Goal: Task Accomplishment & Management: Use online tool/utility

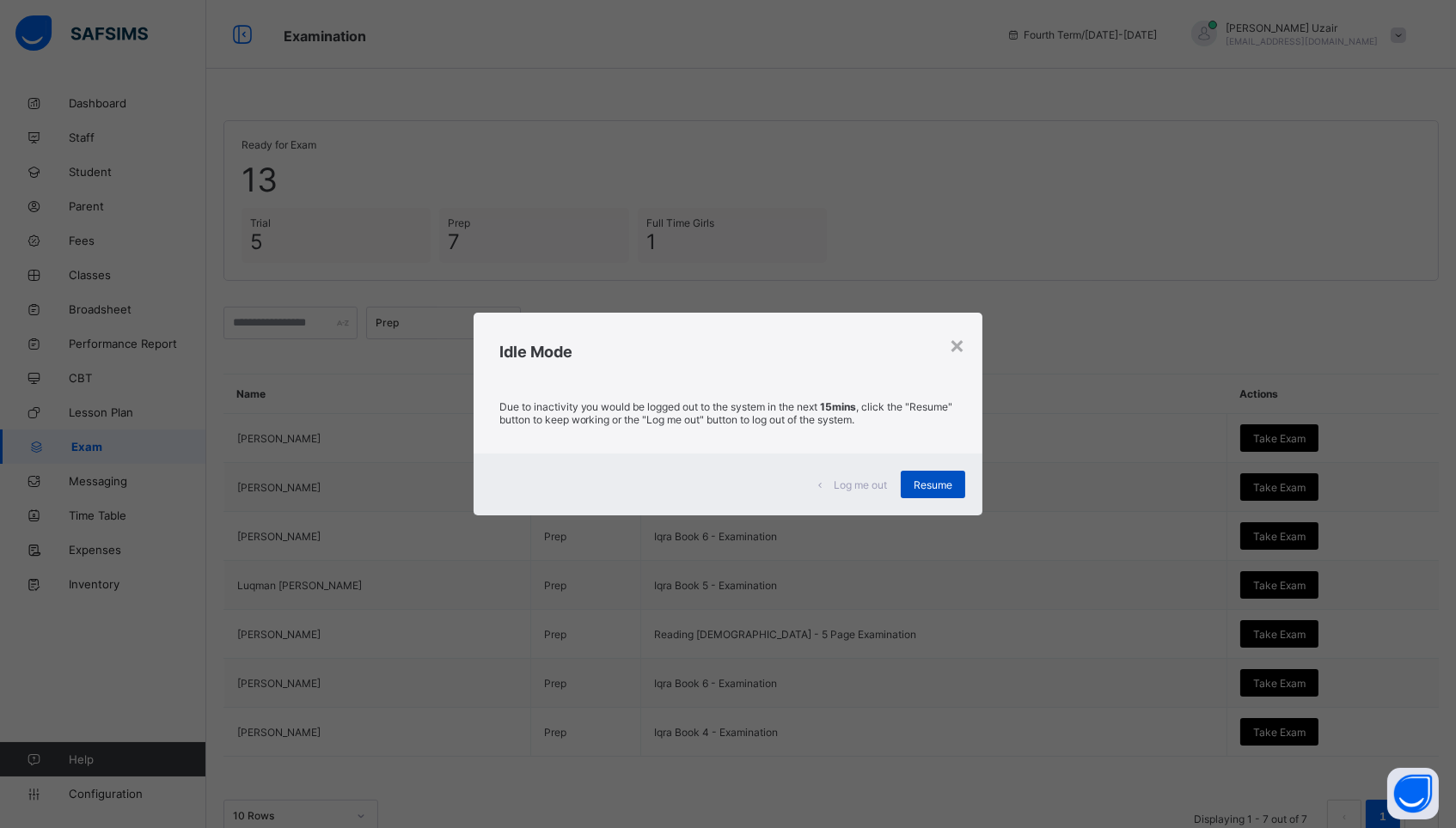
click at [927, 492] on div "Resume" at bounding box center [933, 484] width 64 height 27
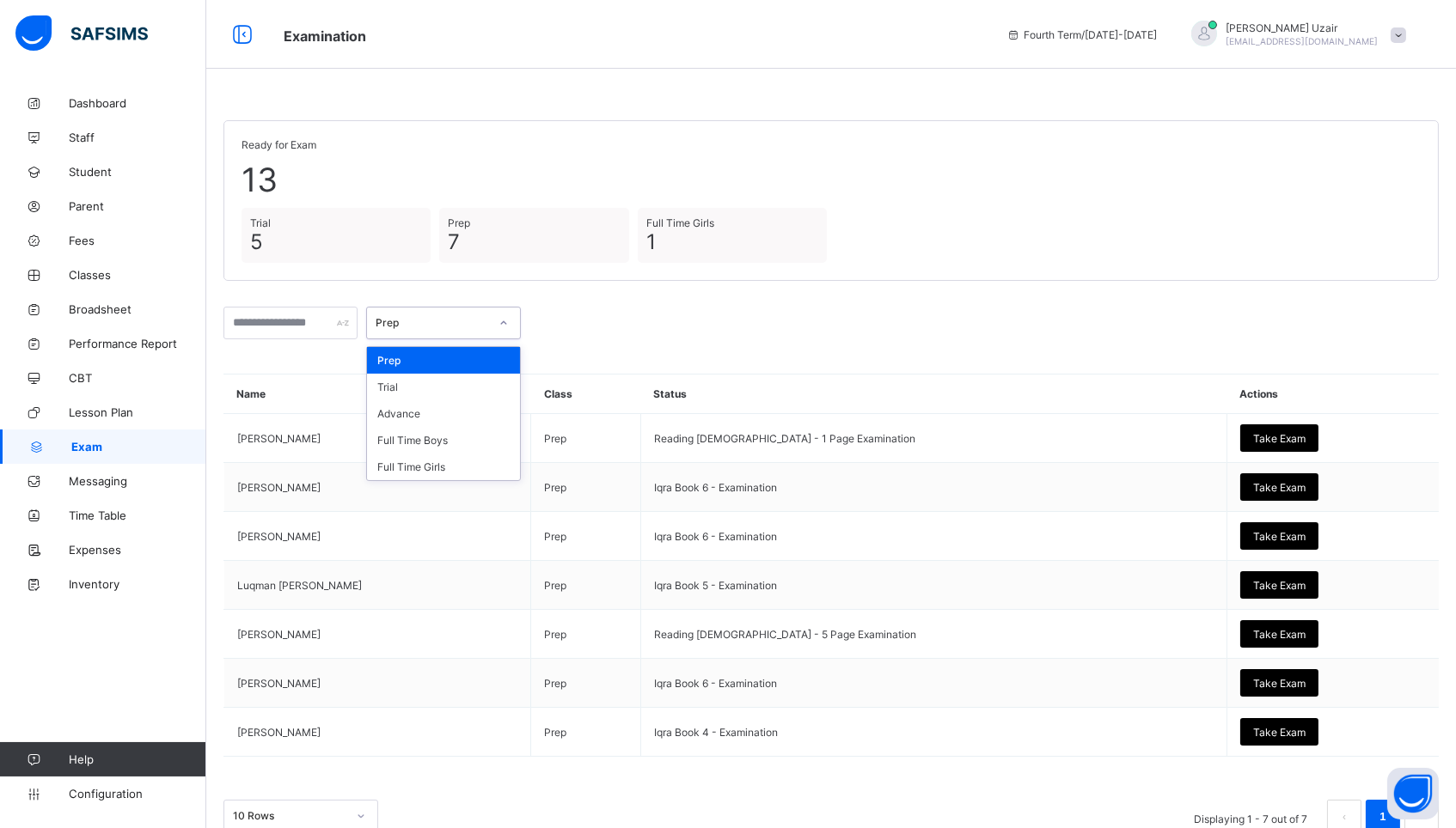
click at [431, 324] on div "Prep" at bounding box center [432, 323] width 113 height 13
click at [427, 435] on div "Full Time Boys" at bounding box center [443, 440] width 153 height 26
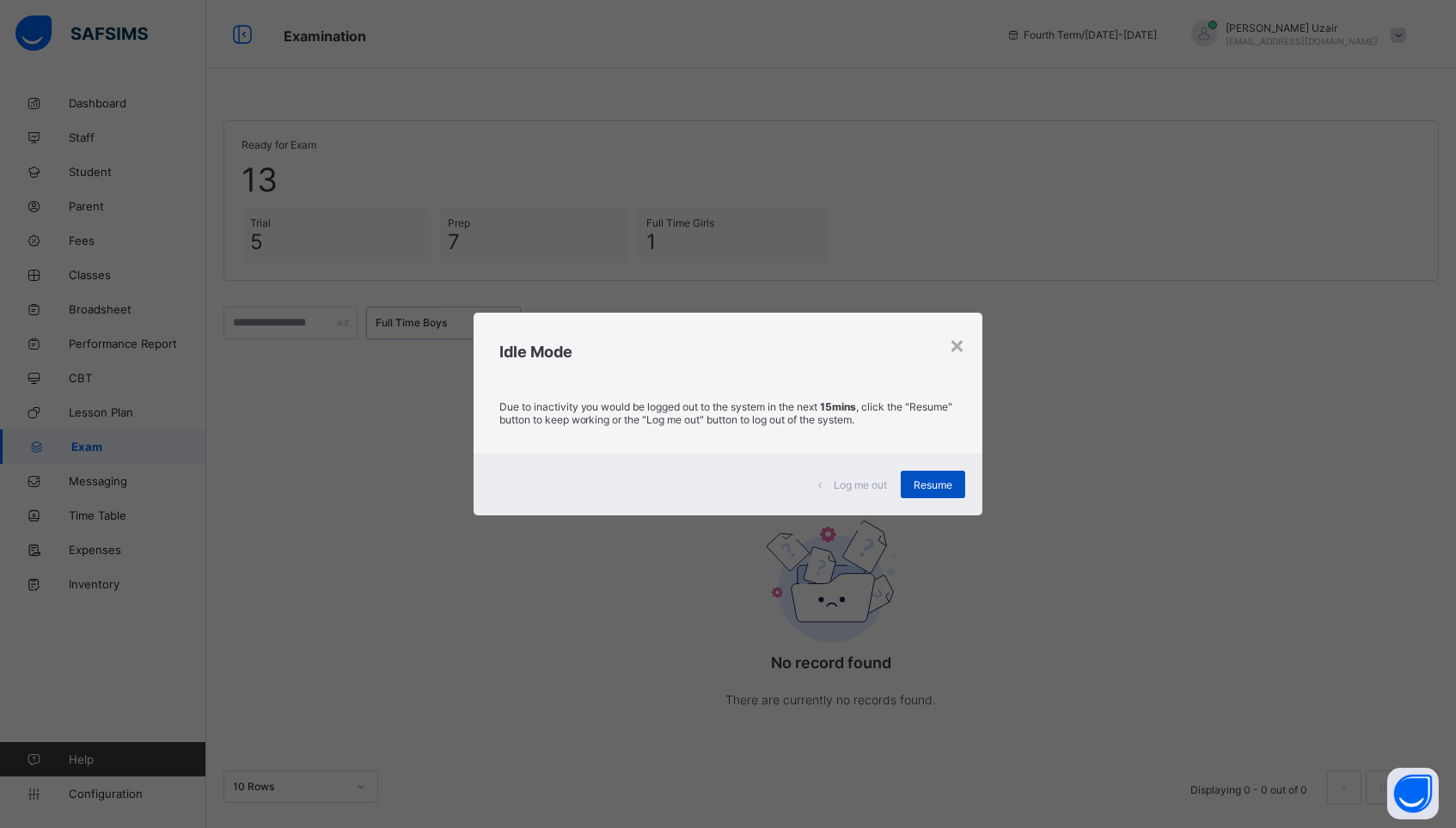
click at [929, 484] on span "Resume" at bounding box center [932, 485] width 39 height 13
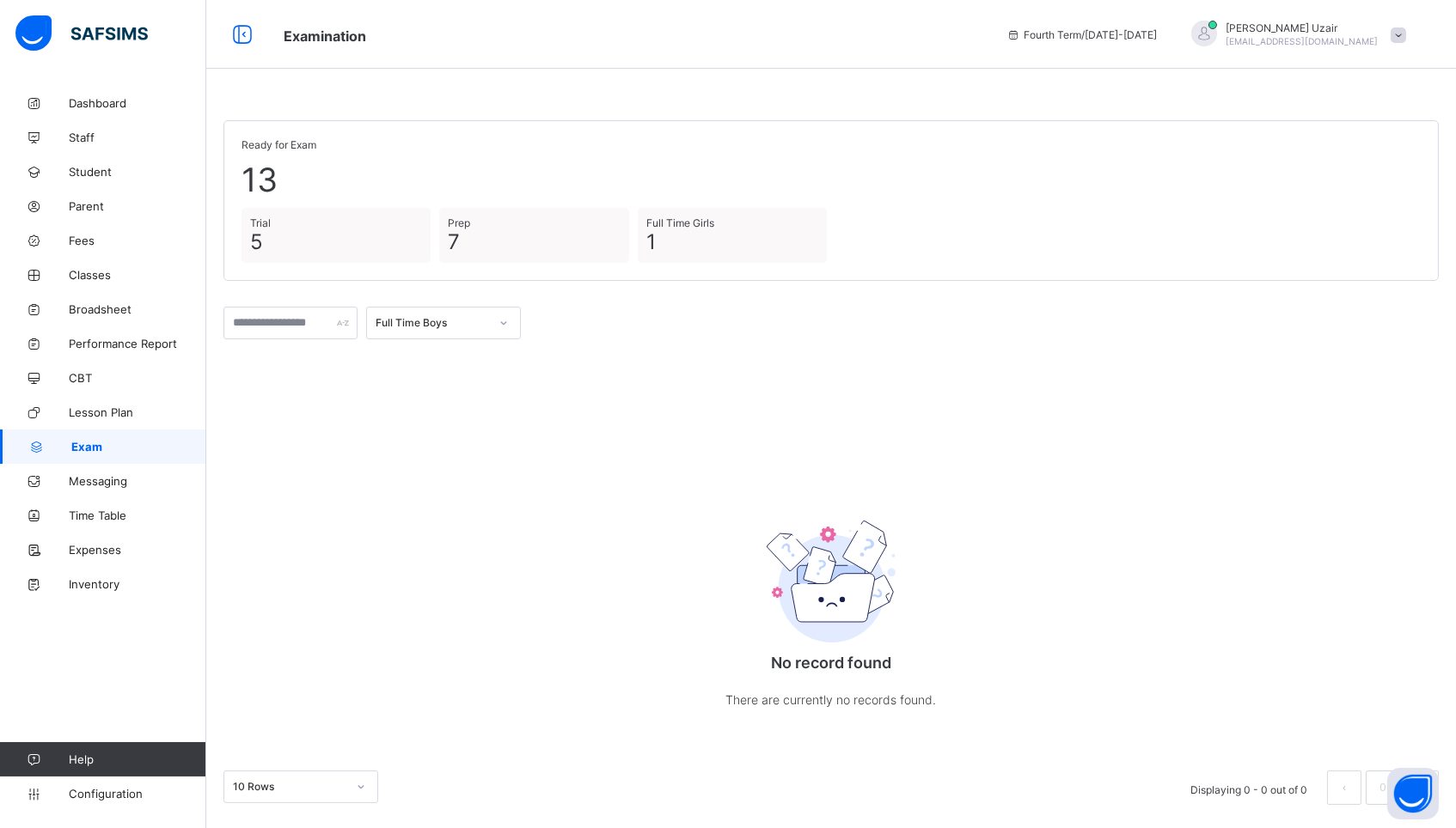
click at [425, 318] on div "Full Time Boys" at bounding box center [432, 323] width 113 height 13
click at [428, 463] on div "Full Time Girls" at bounding box center [443, 466] width 153 height 26
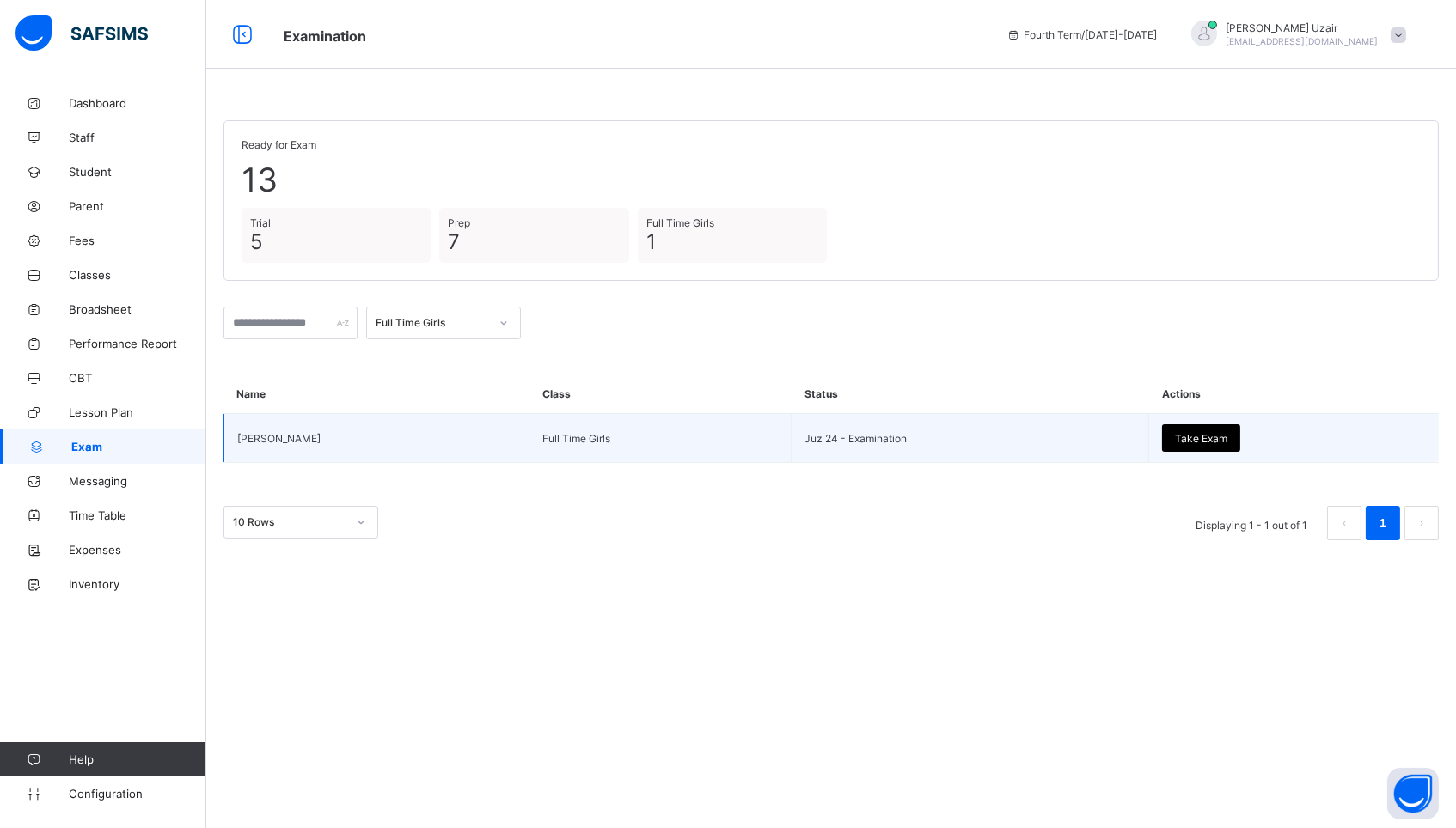
click at [1196, 438] on span "Take Exam" at bounding box center [1201, 439] width 53 height 13
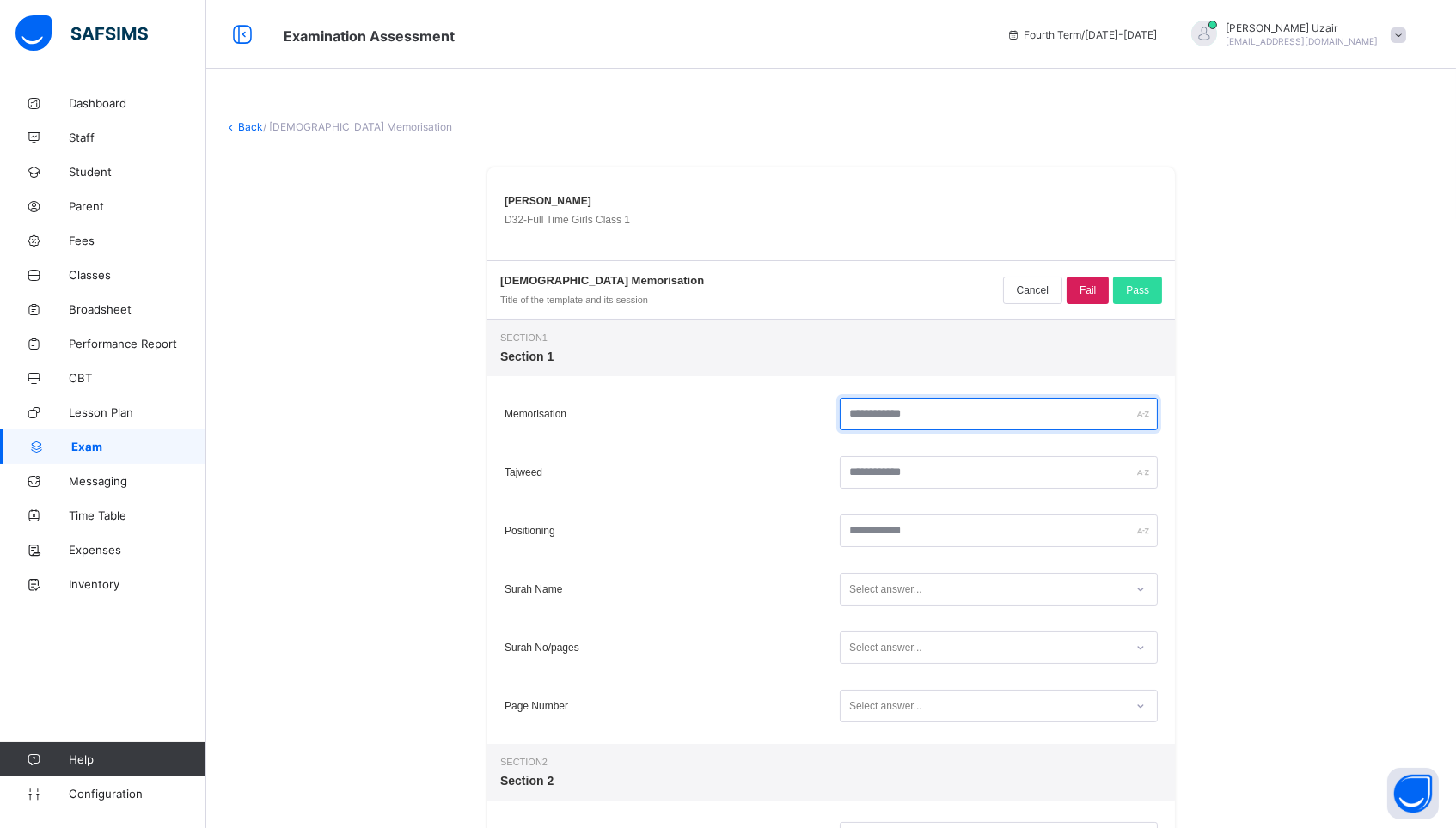
click at [984, 412] on input "text" at bounding box center [998, 414] width 318 height 33
click at [935, 421] on input "**" at bounding box center [998, 414] width 318 height 33
type input "**"
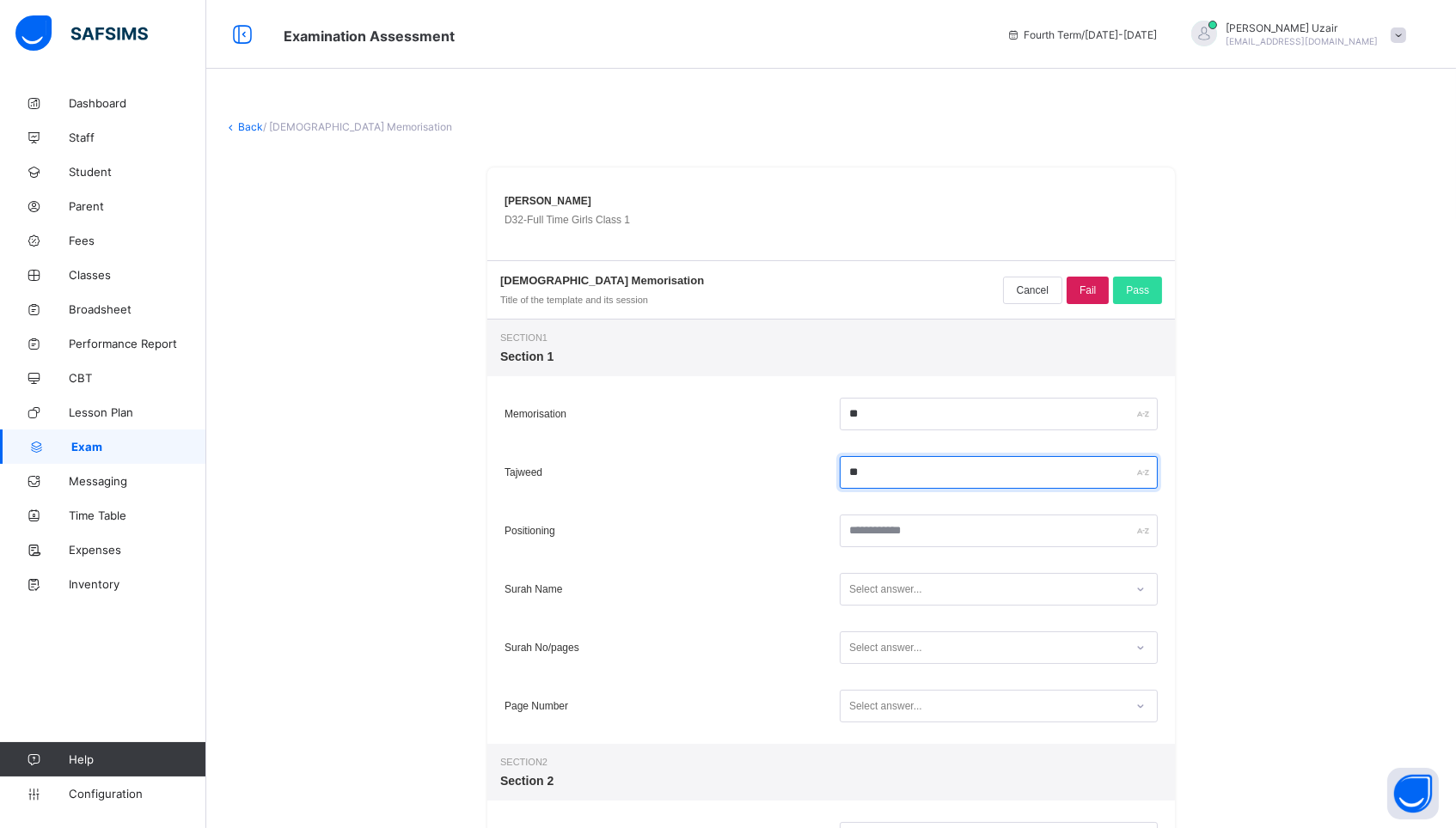
type input "**"
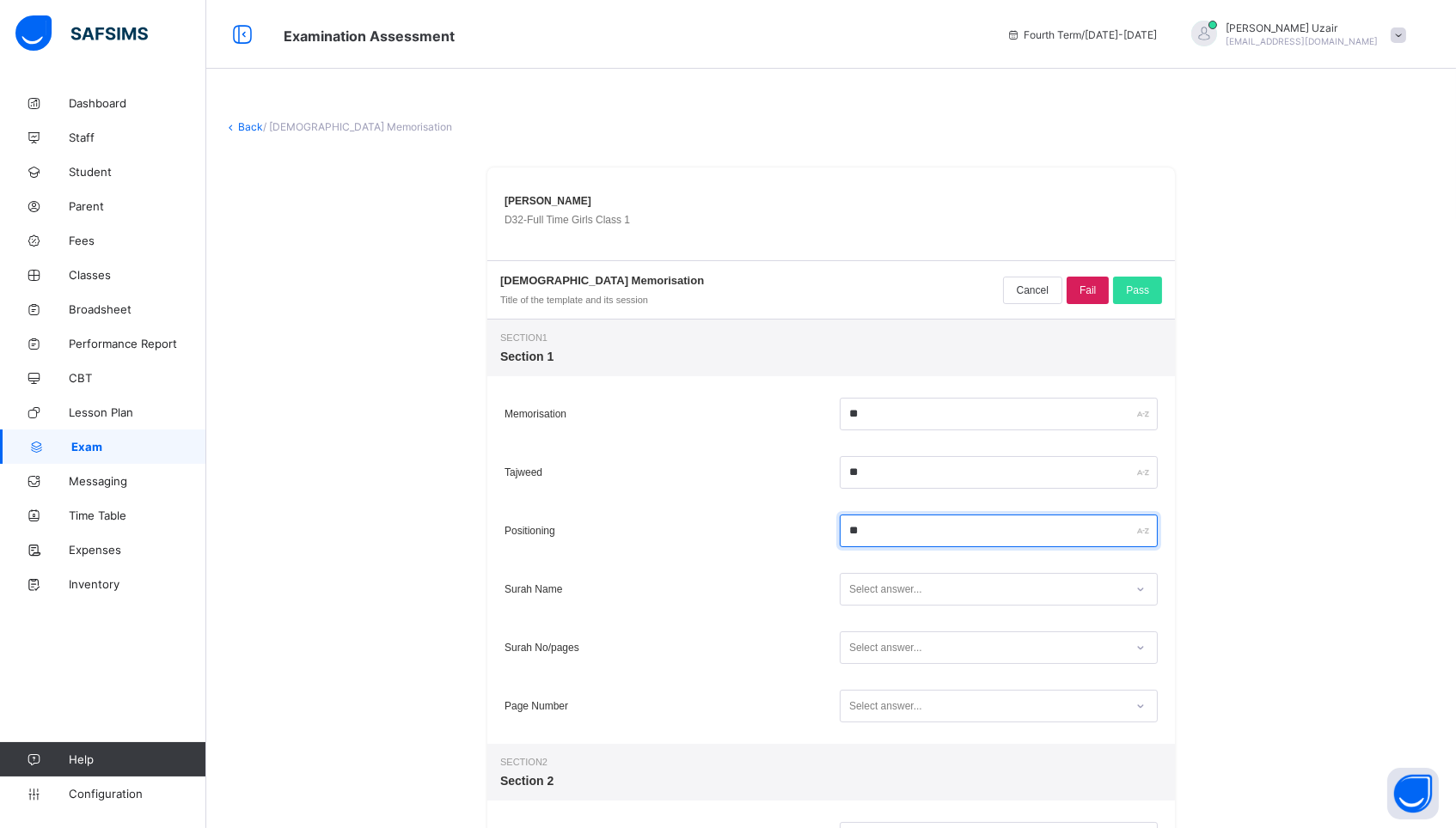
type input "**"
click at [949, 580] on div "Select answer..." at bounding box center [982, 590] width 284 height 24
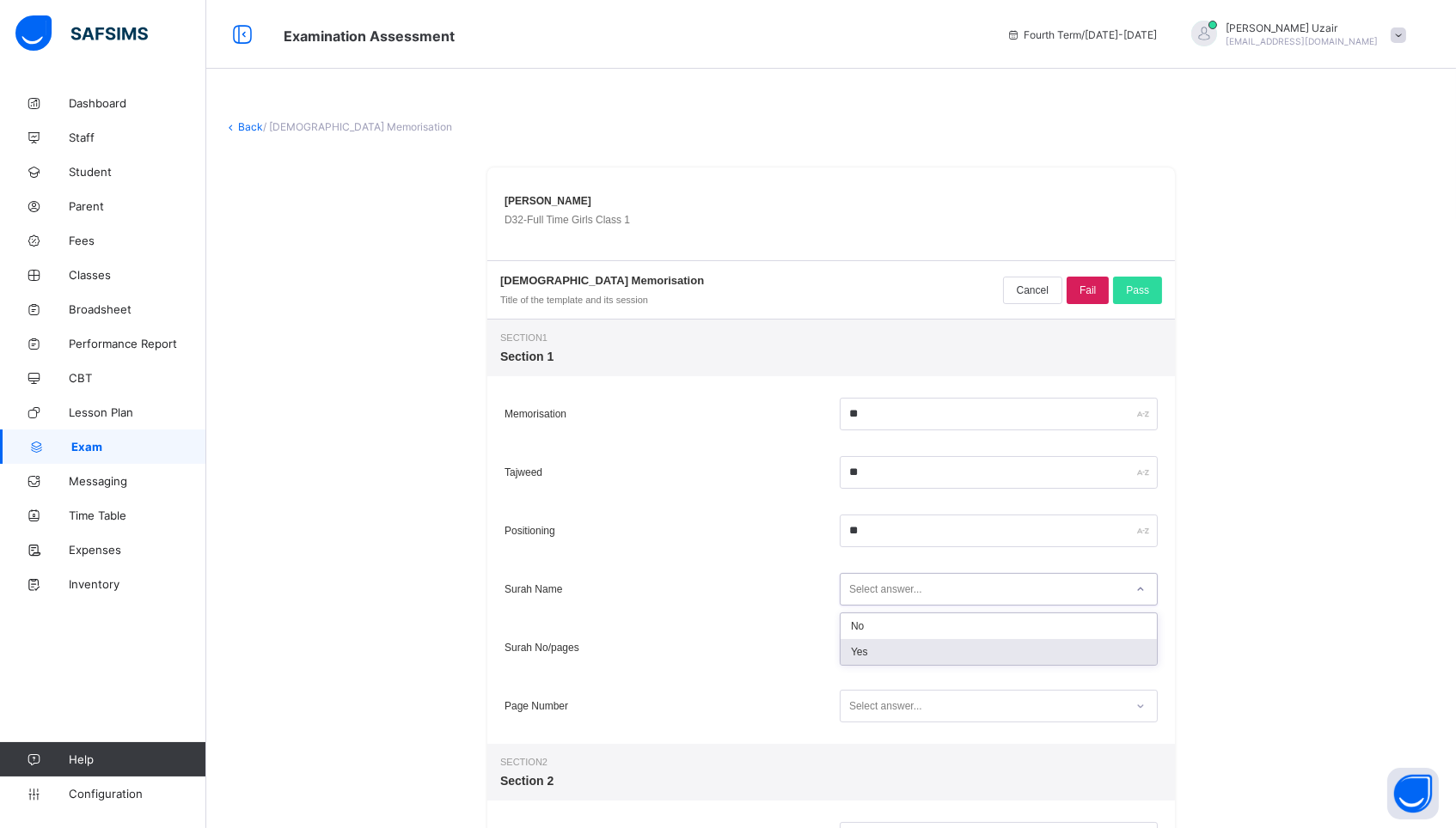
click at [908, 658] on div "Yes" at bounding box center [999, 651] width 317 height 25
click at [908, 652] on div "Select answer..." at bounding box center [886, 647] width 74 height 33
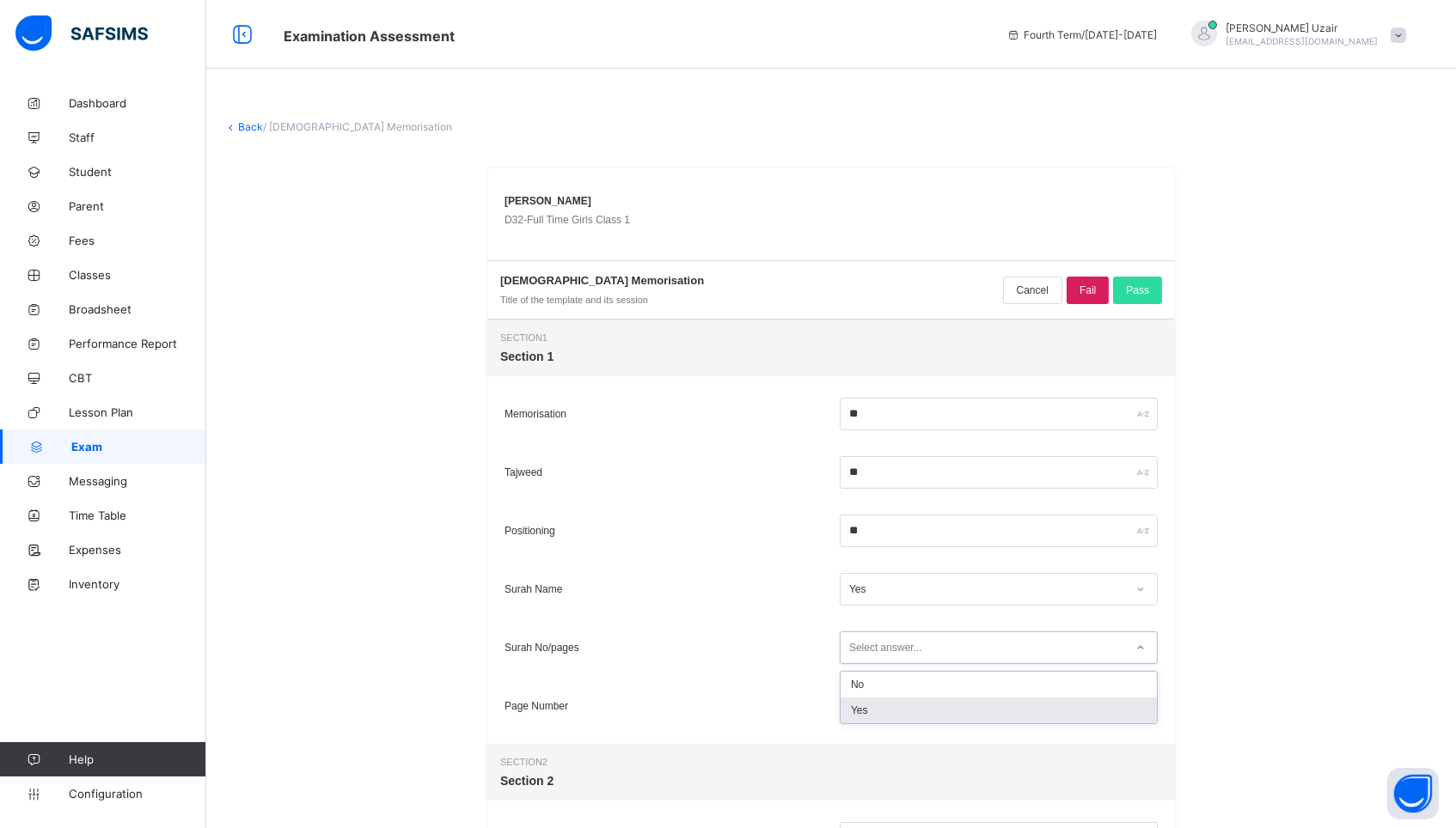
click at [906, 702] on div "Yes" at bounding box center [999, 709] width 317 height 25
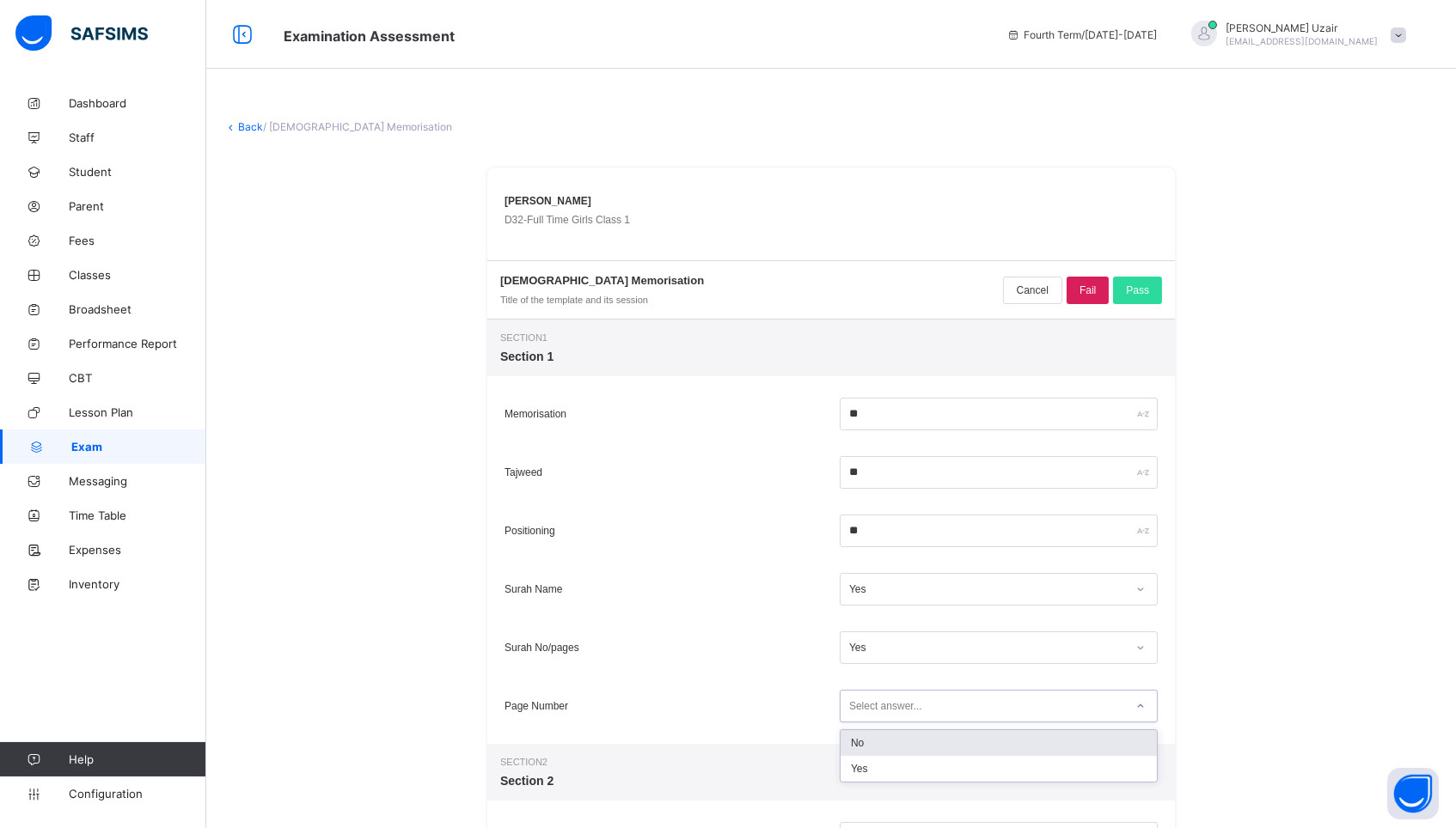
click at [906, 702] on div "Select answer..." at bounding box center [886, 706] width 74 height 33
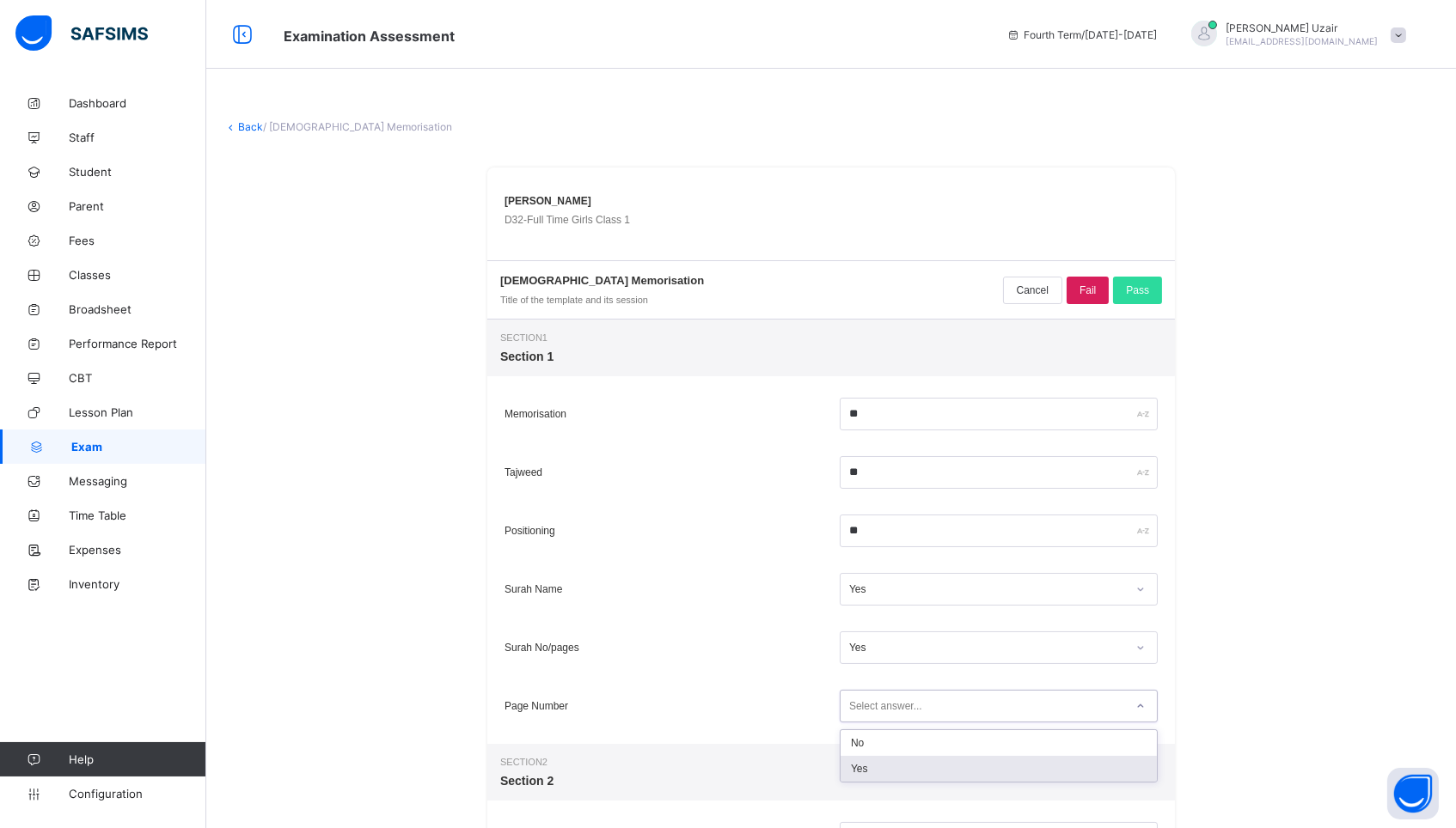
click at [901, 766] on div "Yes" at bounding box center [999, 768] width 317 height 25
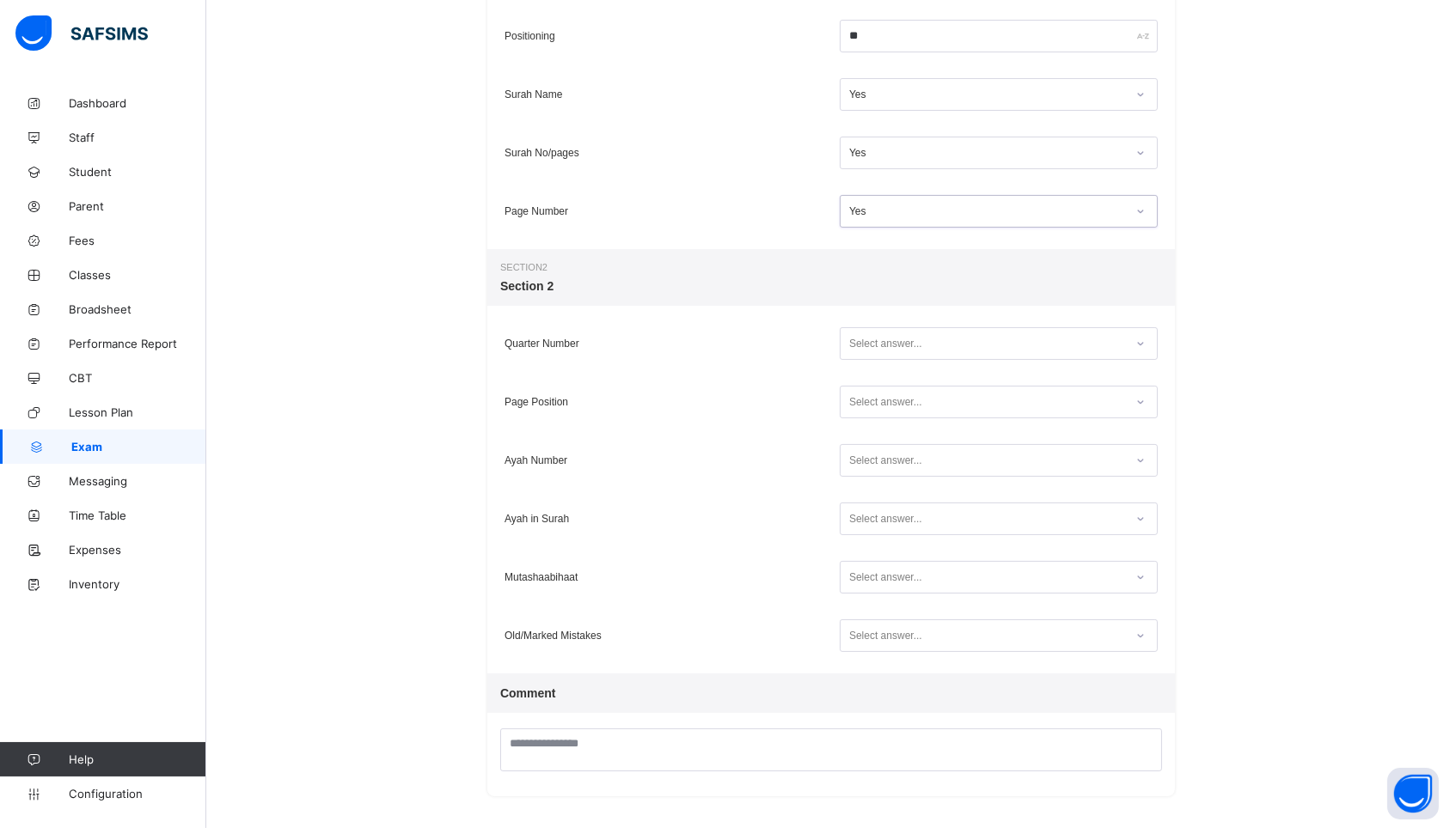
scroll to position [493, 0]
click at [877, 348] on div "Select answer..." at bounding box center [886, 345] width 74 height 33
click at [859, 408] on div "Yes" at bounding box center [999, 407] width 317 height 25
click at [857, 412] on div "Select answer..." at bounding box center [886, 403] width 74 height 33
click at [857, 461] on div "Yes" at bounding box center [999, 465] width 317 height 25
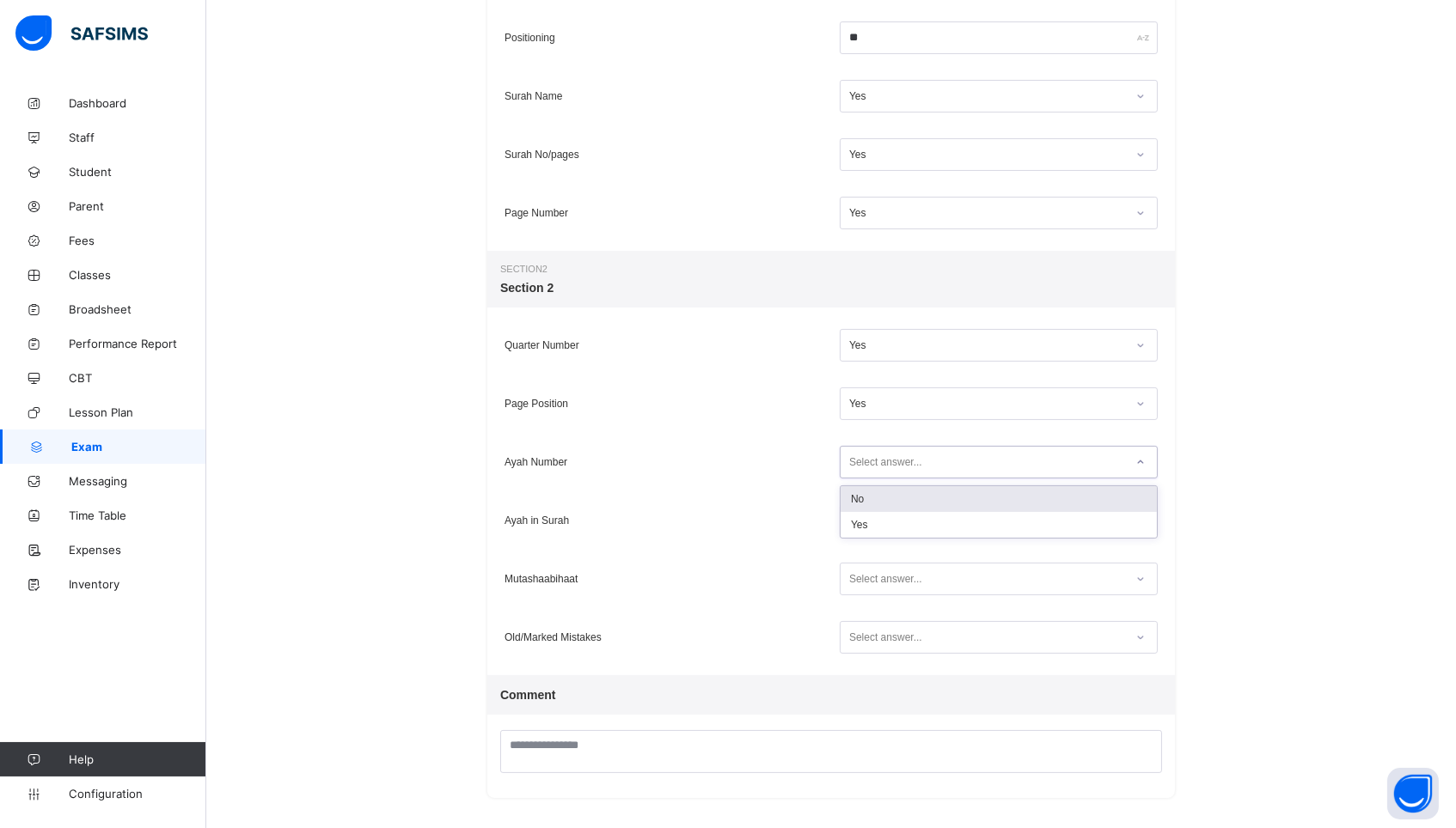
click at [857, 461] on div "Select answer..." at bounding box center [886, 462] width 74 height 33
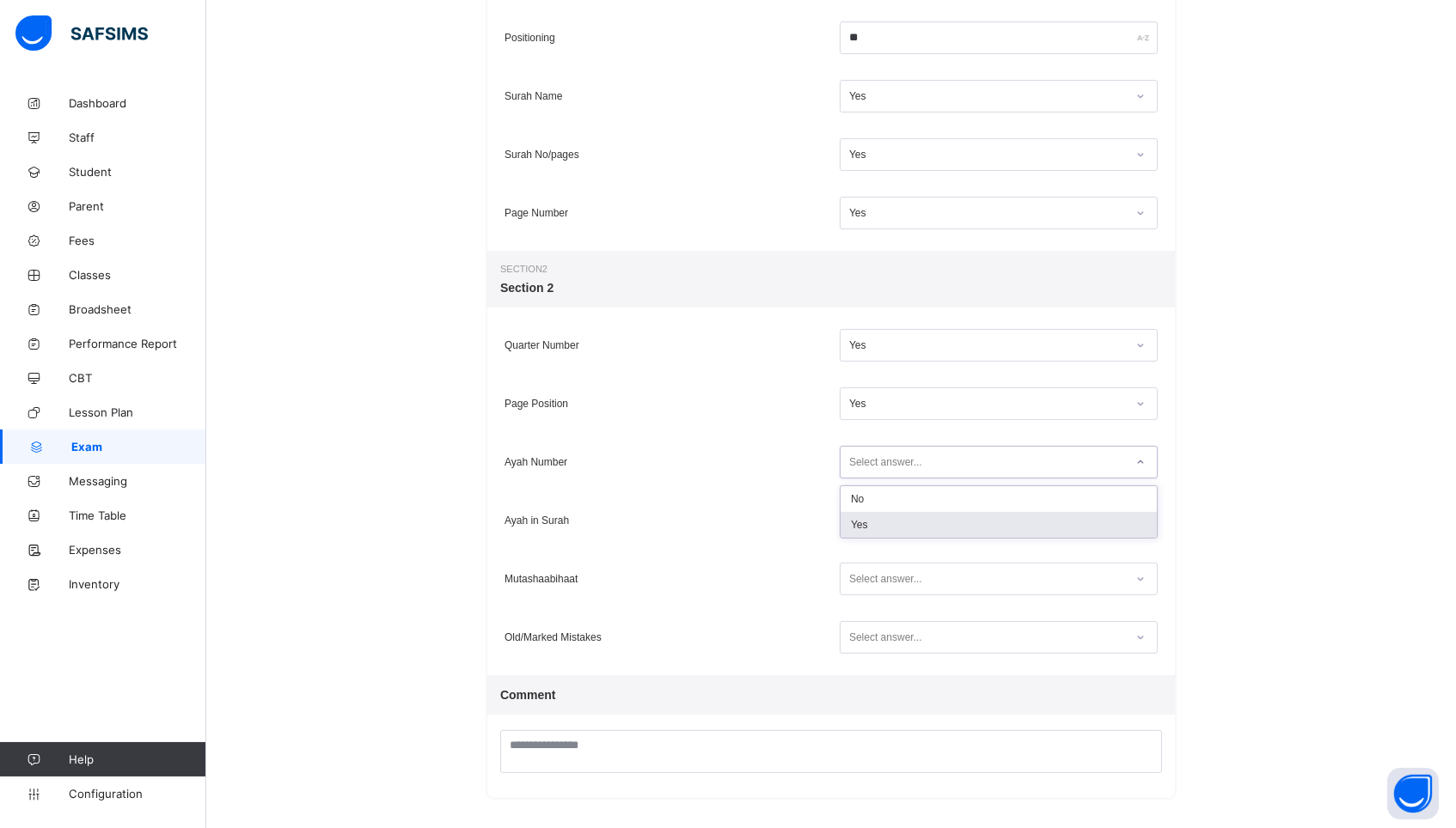
click at [852, 520] on div "Yes" at bounding box center [999, 524] width 317 height 25
click at [856, 518] on div "Select answer..." at bounding box center [886, 520] width 74 height 33
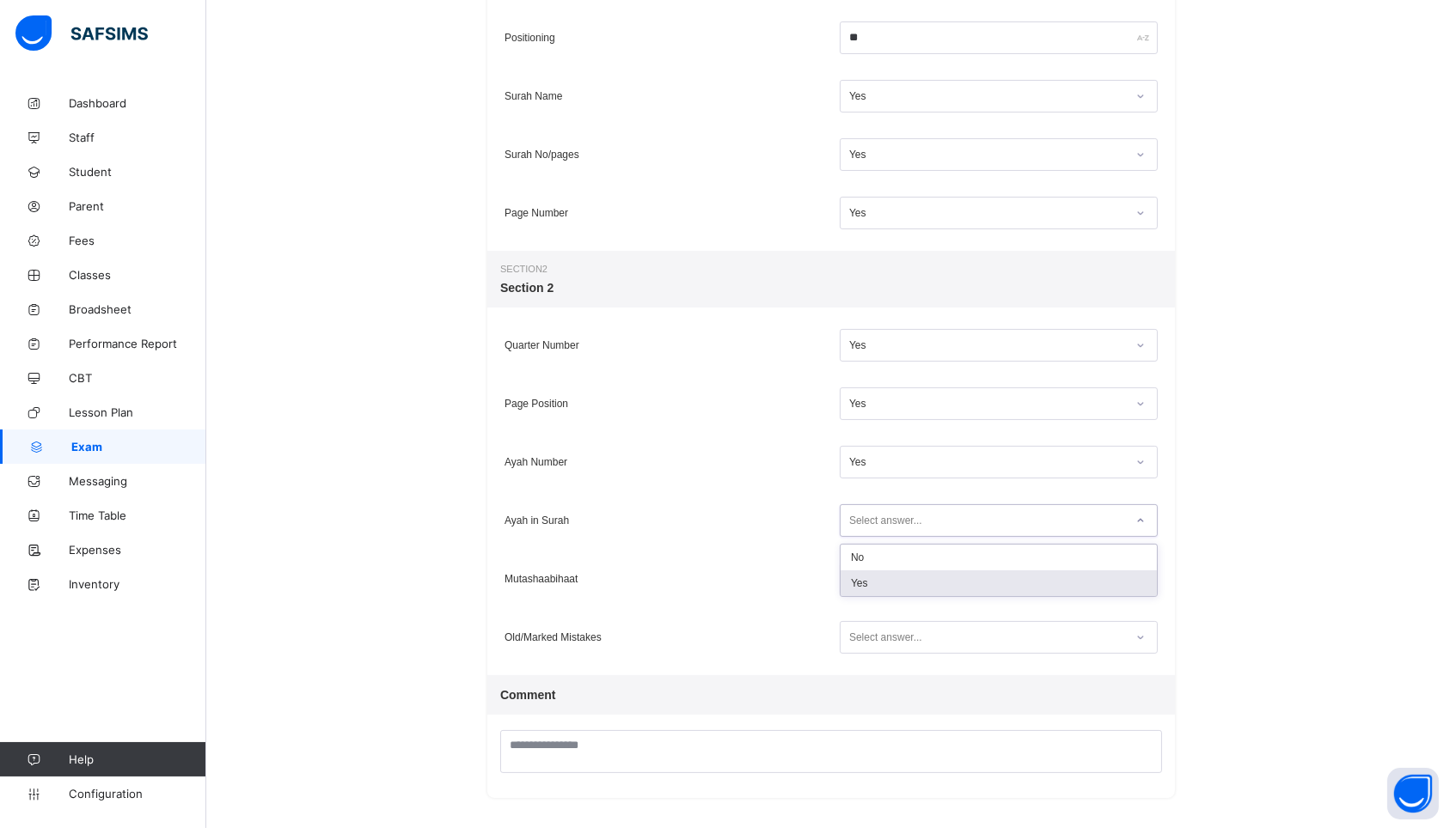
click at [863, 579] on div "Yes" at bounding box center [999, 582] width 317 height 25
click at [863, 587] on div "Select answer..." at bounding box center [886, 578] width 74 height 33
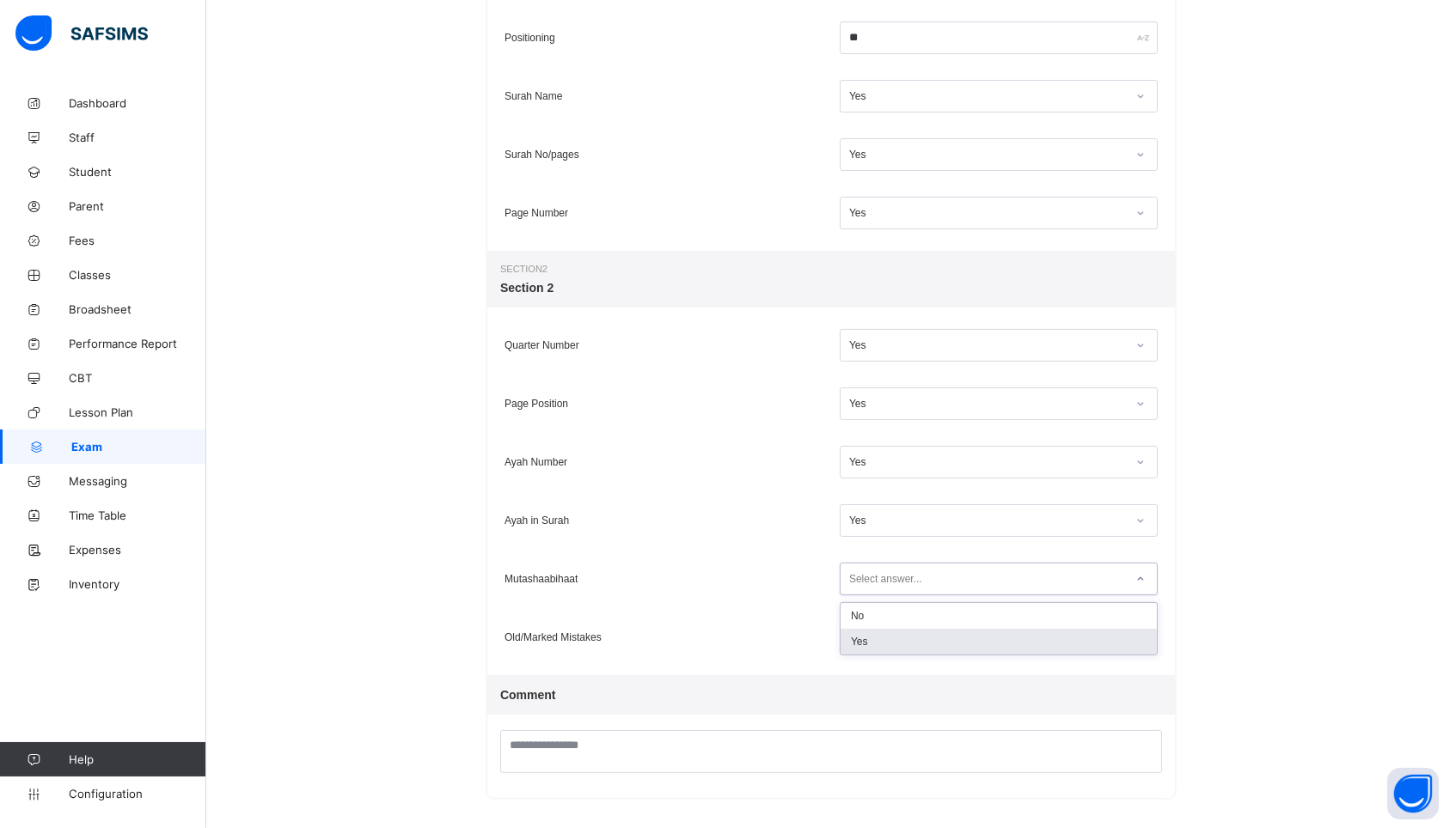
click at [868, 645] on div "Yes" at bounding box center [999, 641] width 317 height 25
click at [869, 640] on div "Select answer..." at bounding box center [886, 637] width 74 height 33
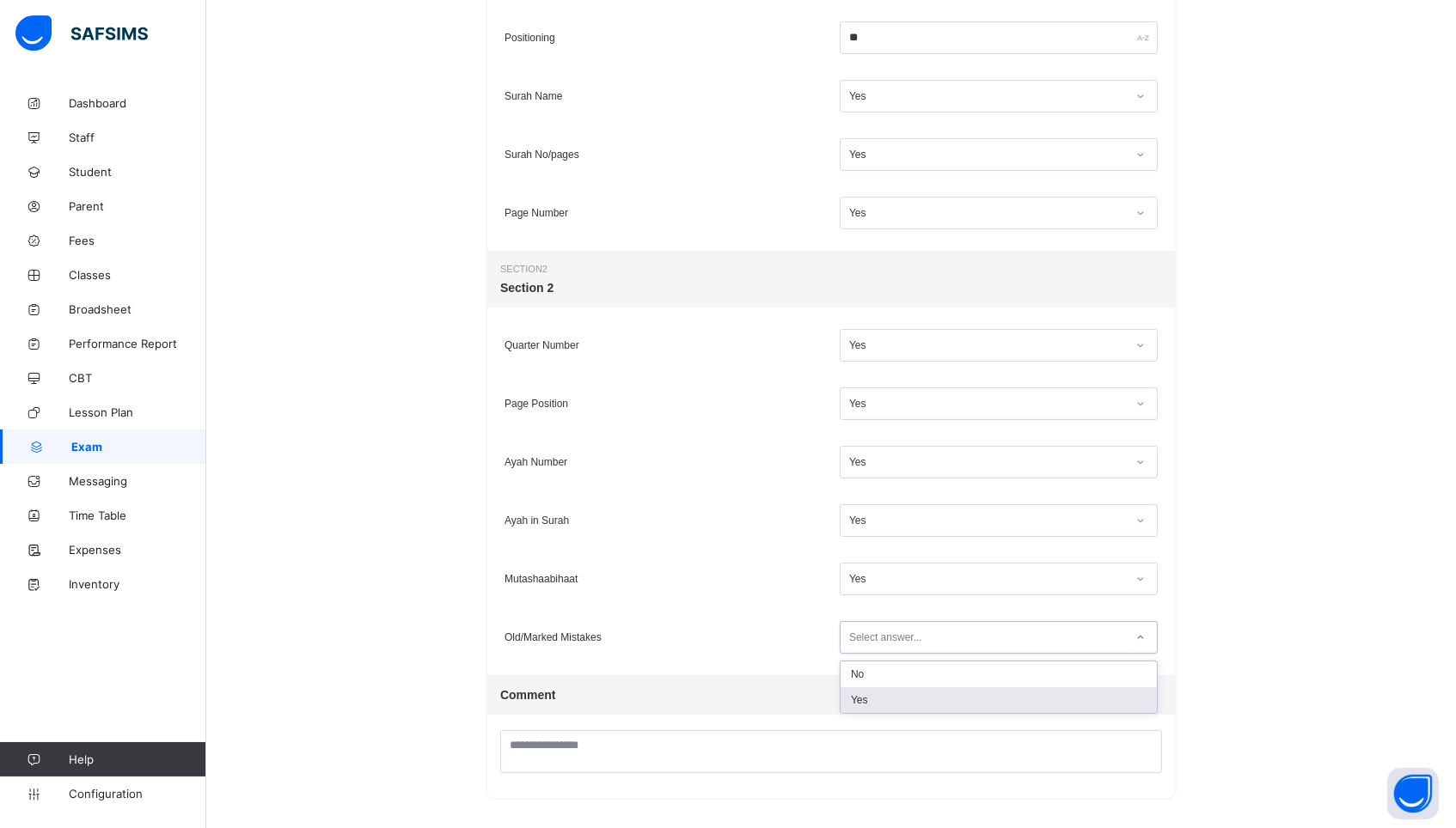
click at [865, 696] on div "Yes" at bounding box center [999, 699] width 317 height 25
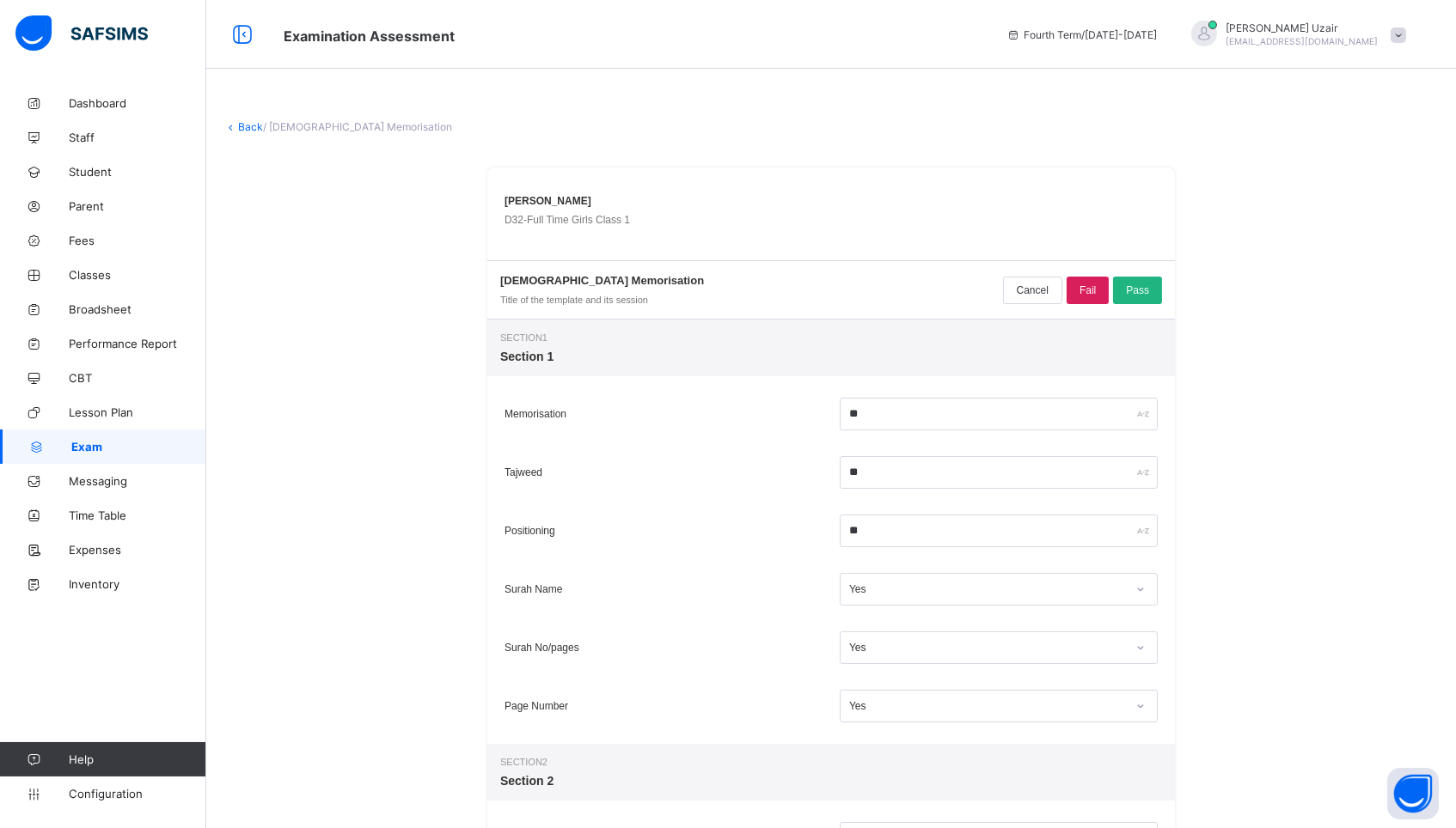
scroll to position [0, 0]
click at [1131, 295] on span "Pass" at bounding box center [1137, 290] width 24 height 12
